Goal: Navigation & Orientation: Find specific page/section

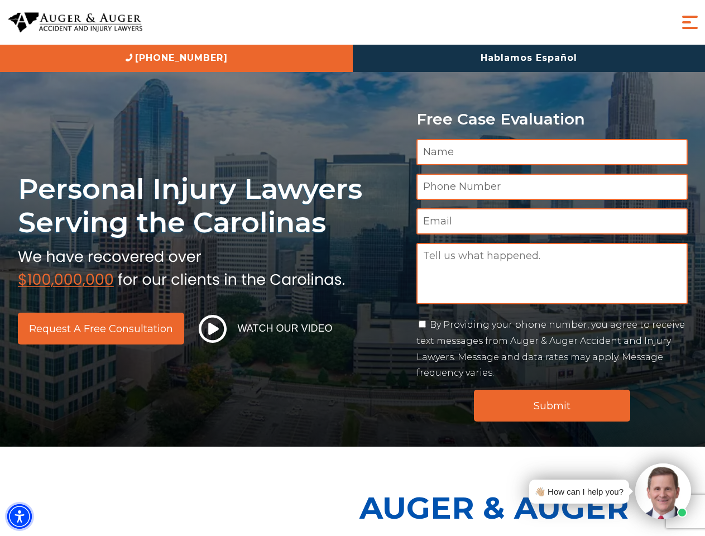
click at [20, 517] on img "Accessibility Menu" at bounding box center [19, 516] width 25 height 25
